Goal: Information Seeking & Learning: Find contact information

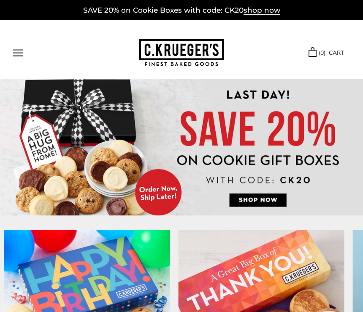
click at [23, 52] on button "Open navigation" at bounding box center [18, 52] width 10 height 7
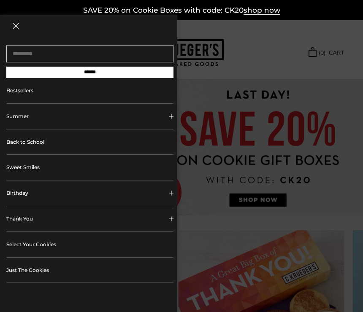
click at [171, 192] on button "Birthday" at bounding box center [89, 193] width 167 height 25
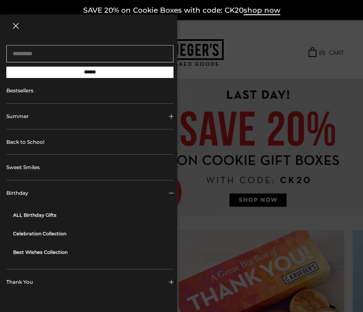
click at [52, 212] on link "ALL Birthday Gifts" at bounding box center [93, 215] width 160 height 19
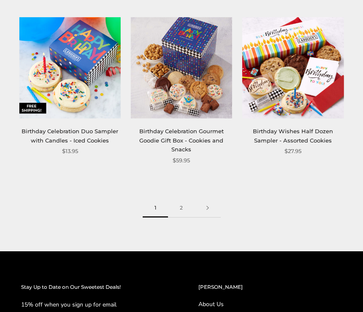
scroll to position [1271, 0]
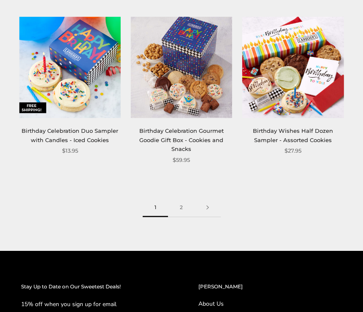
click at [209, 204] on link at bounding box center [208, 207] width 26 height 19
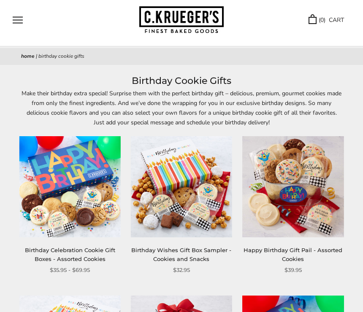
scroll to position [0, 0]
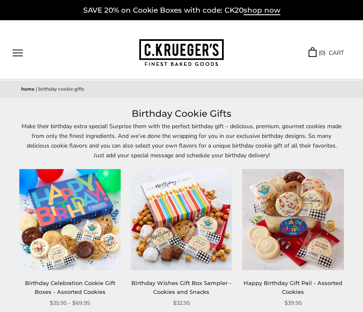
click at [20, 51] on button "Open navigation" at bounding box center [18, 52] width 10 height 7
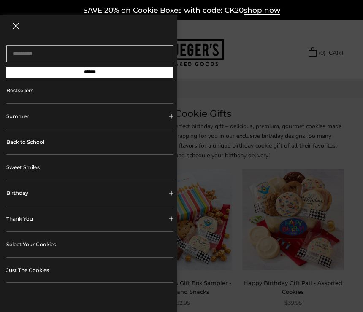
click at [36, 270] on link "Just The Cookies" at bounding box center [89, 270] width 167 height 25
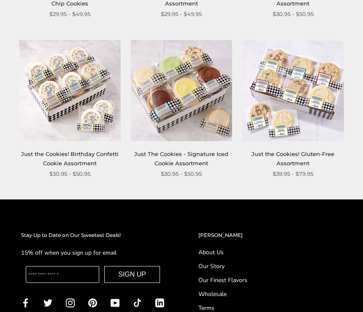
scroll to position [619, 0]
